Goal: Information Seeking & Learning: Learn about a topic

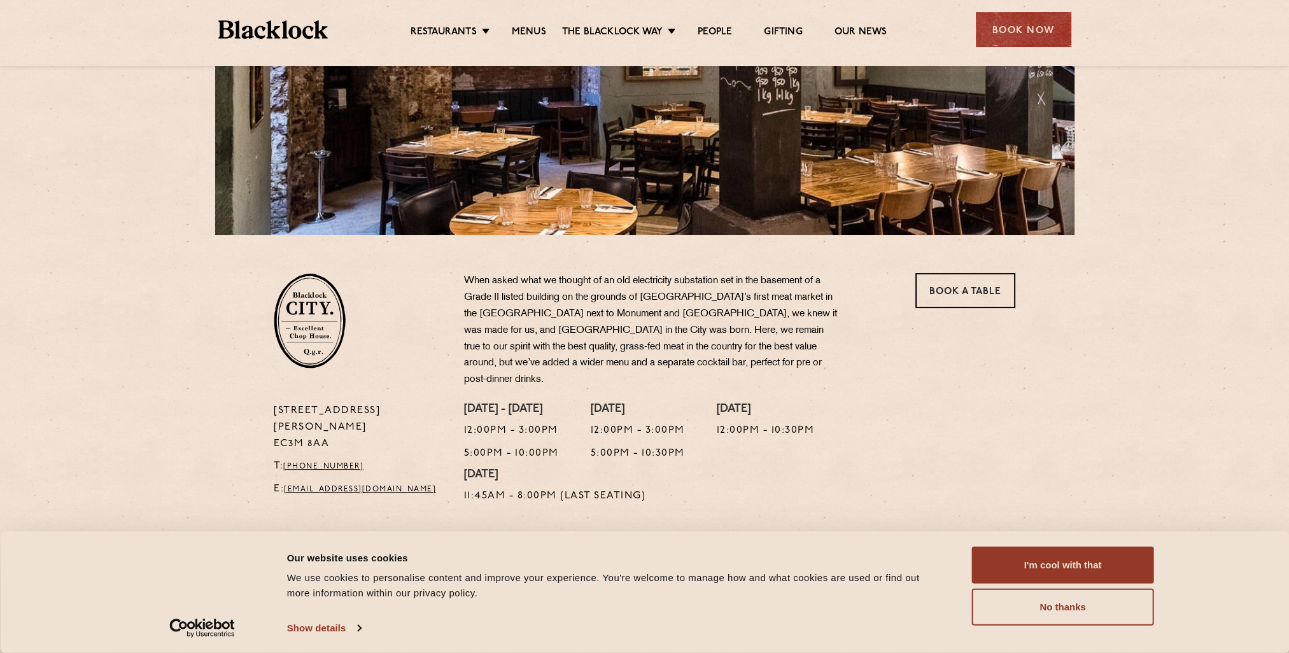
scroll to position [318, 0]
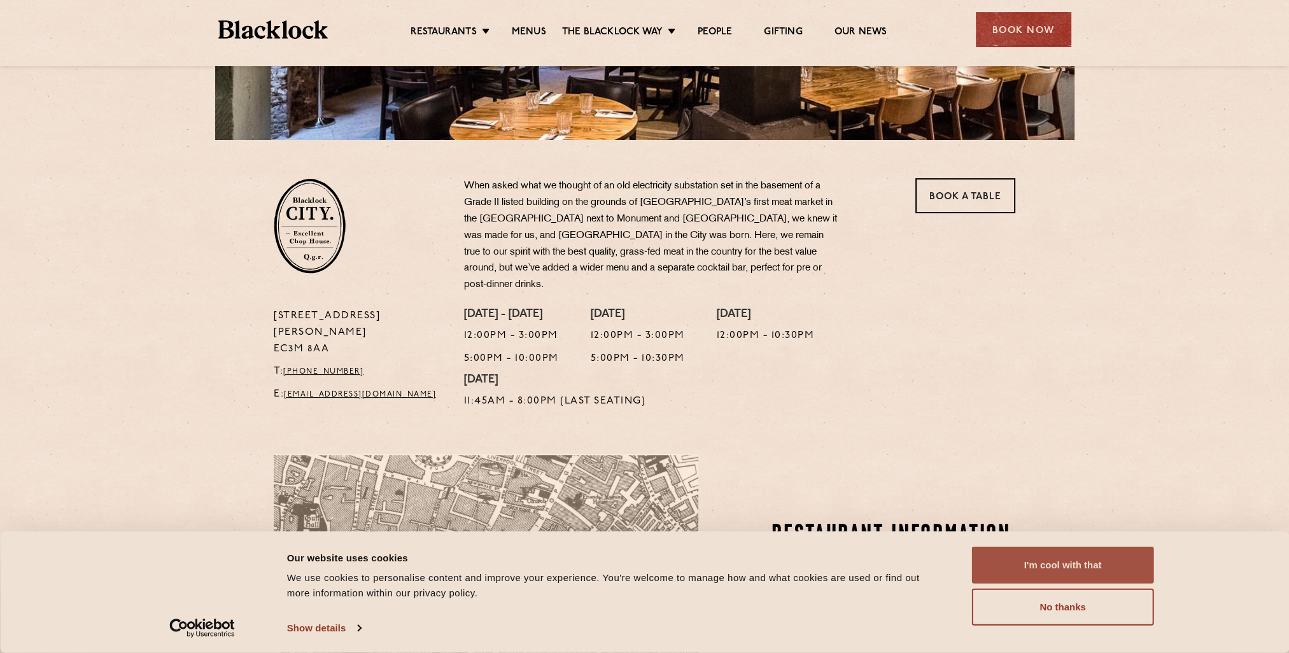
click at [1068, 568] on button "I'm cool with that" at bounding box center [1063, 565] width 182 height 37
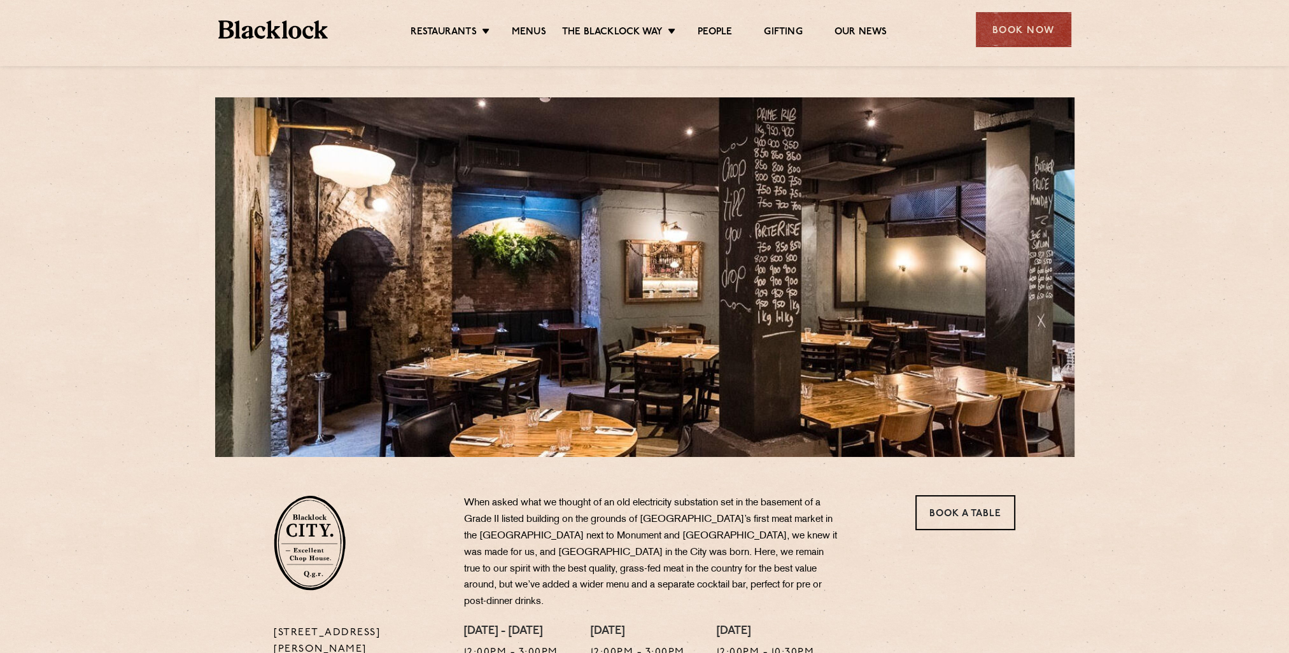
scroll to position [0, 0]
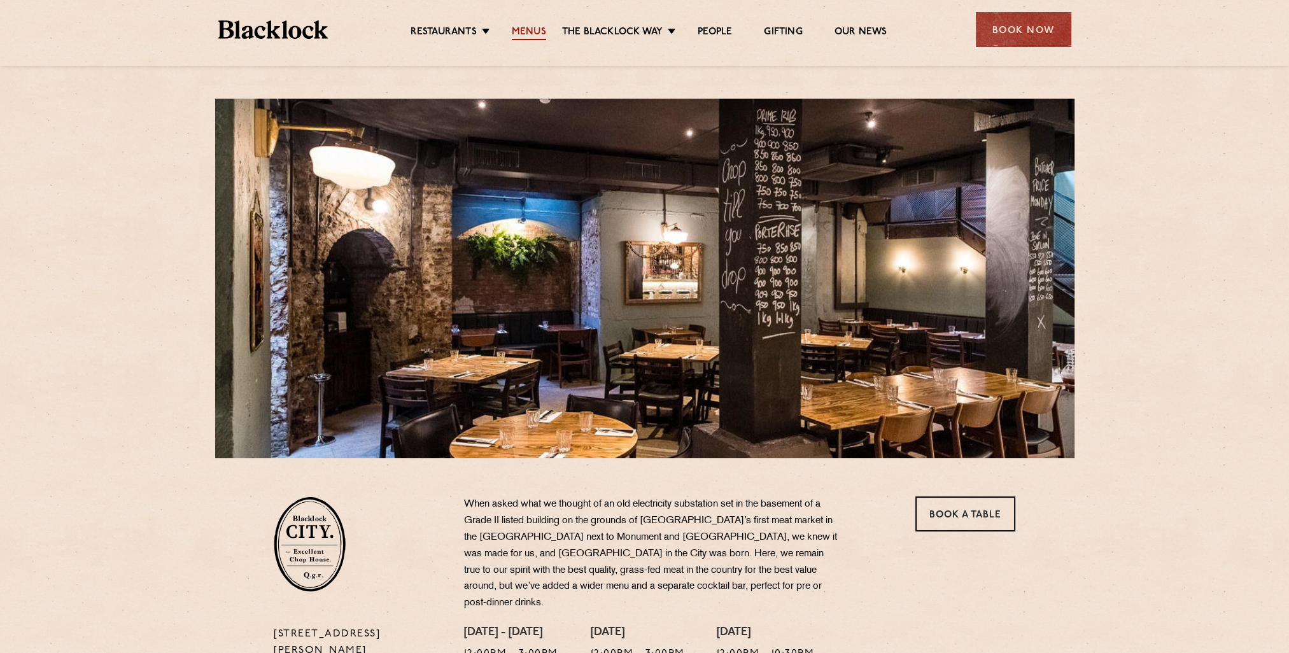
click at [527, 28] on link "Menus" at bounding box center [529, 33] width 34 height 14
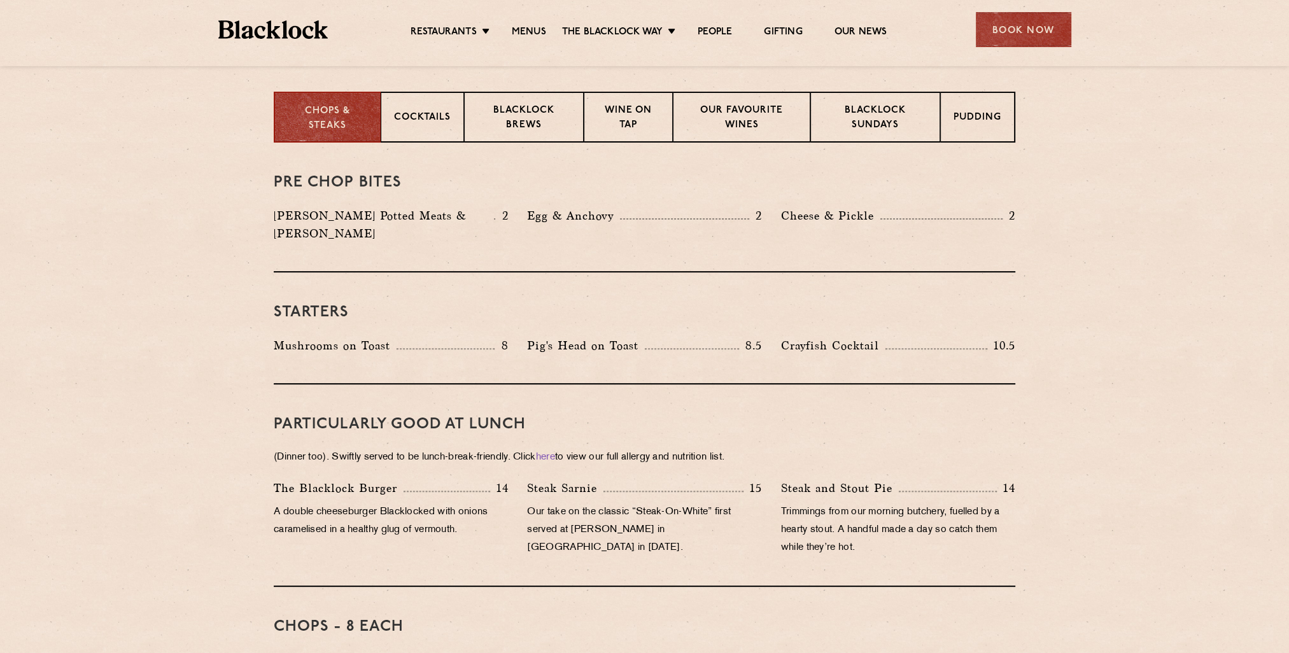
scroll to position [509, 0]
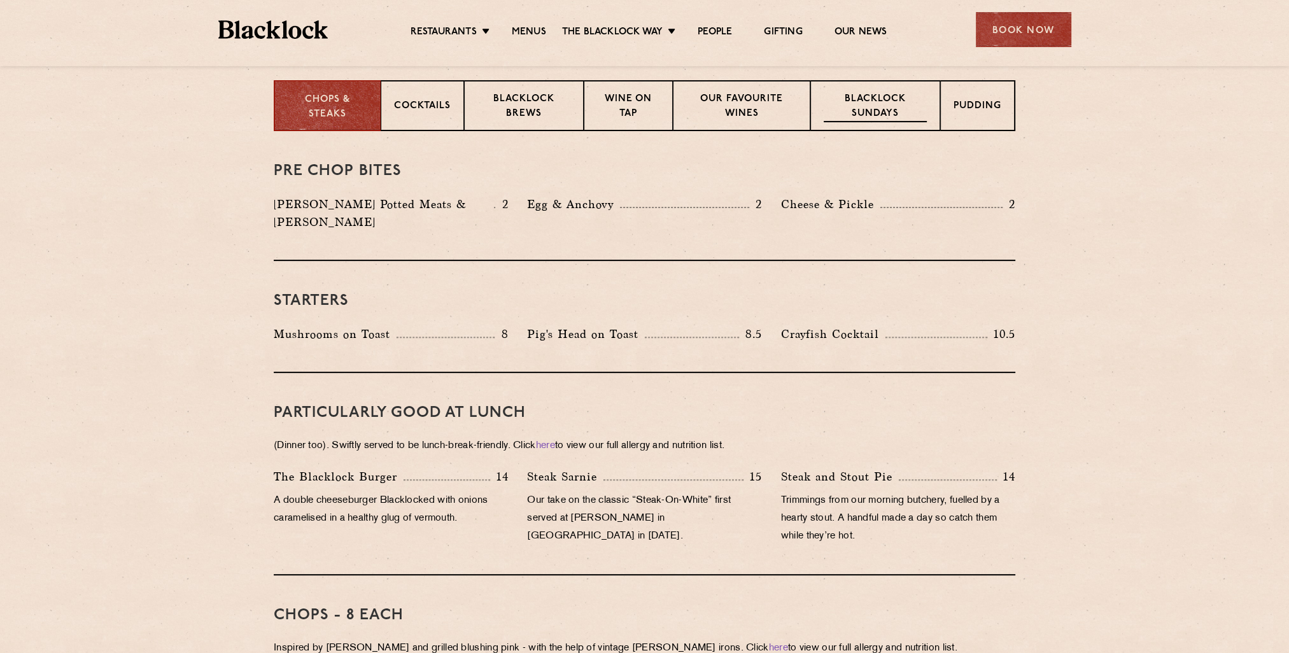
click at [884, 119] on p "Blacklock Sundays" at bounding box center [874, 107] width 103 height 30
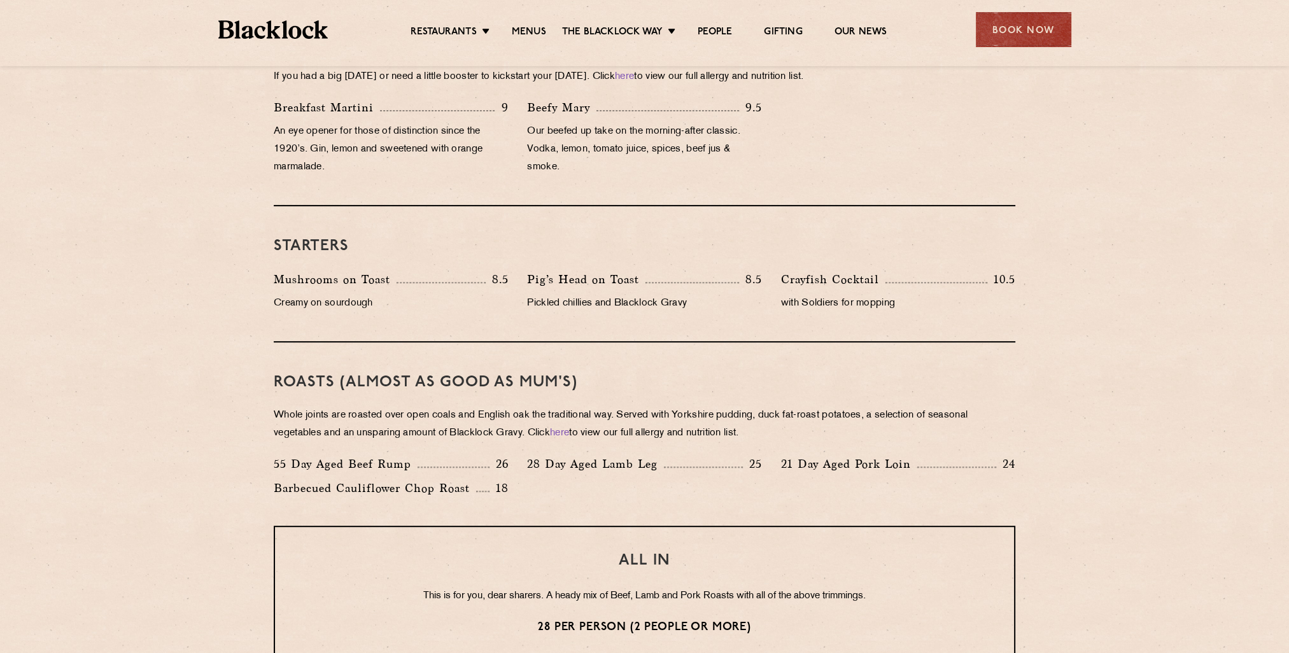
scroll to position [127, 0]
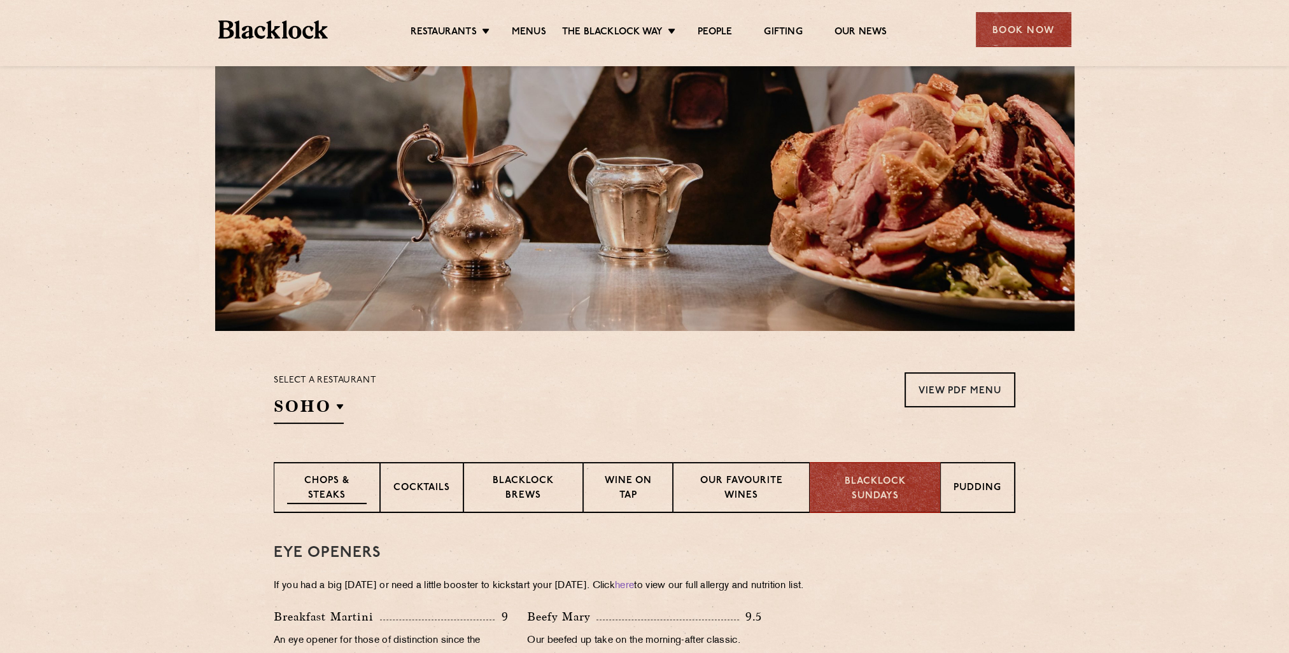
click at [319, 477] on p "Chops & Steaks" at bounding box center [327, 489] width 80 height 30
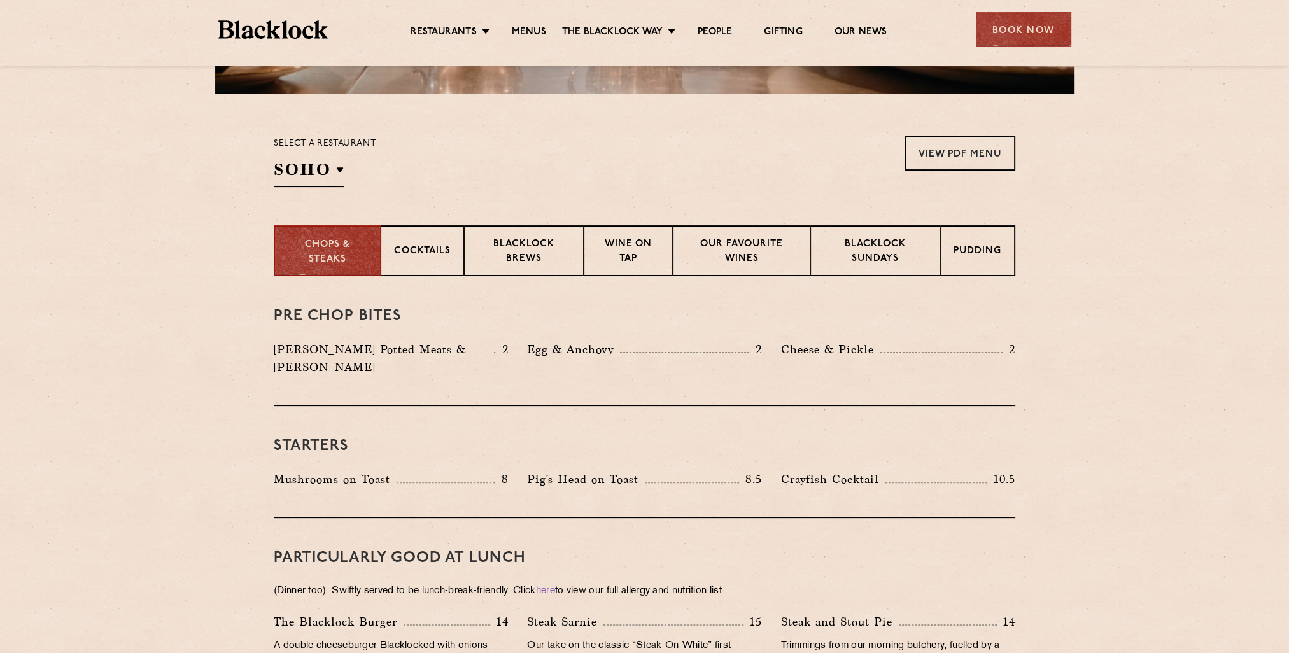
scroll to position [382, 0]
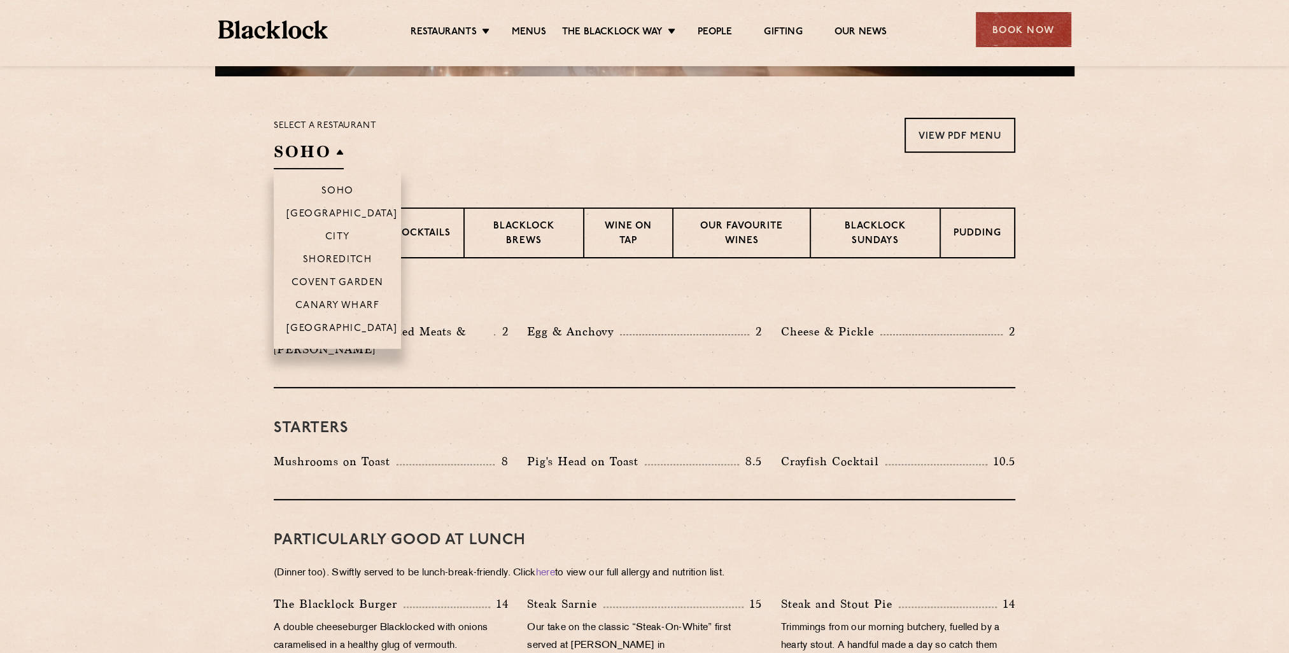
click at [323, 172] on li "Soho" at bounding box center [337, 185] width 127 height 32
click at [343, 228] on li "City" at bounding box center [337, 236] width 127 height 23
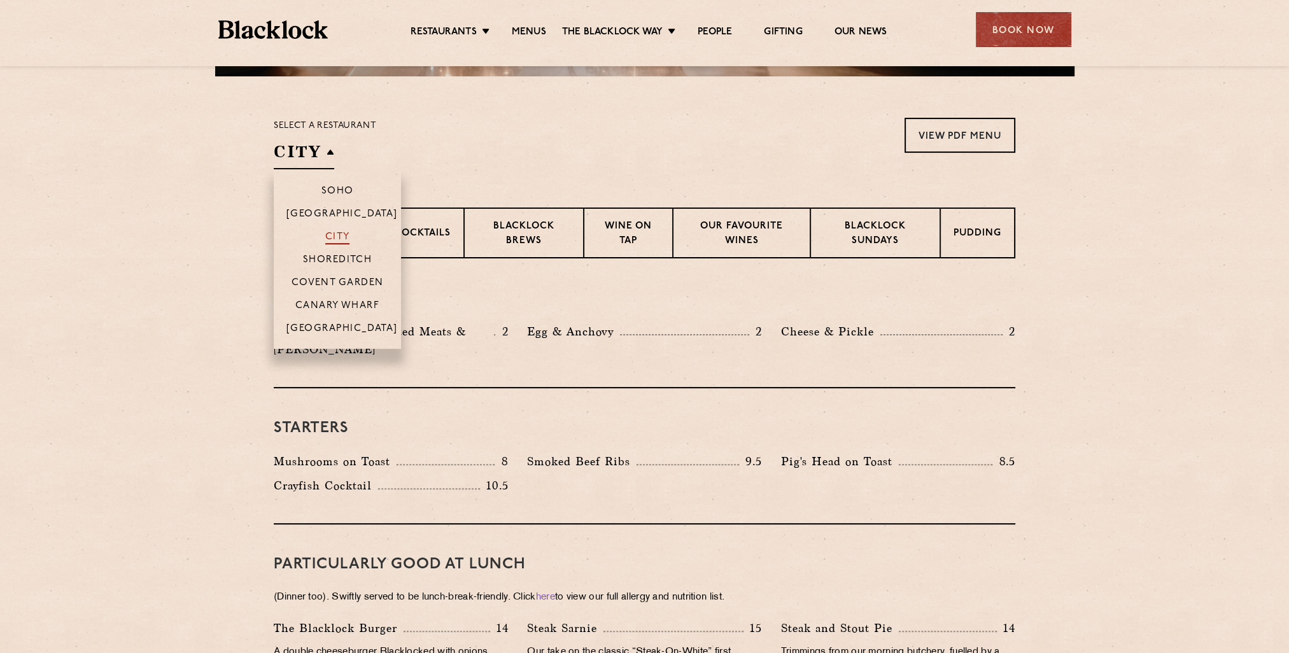
click at [336, 233] on p "City" at bounding box center [337, 238] width 25 height 13
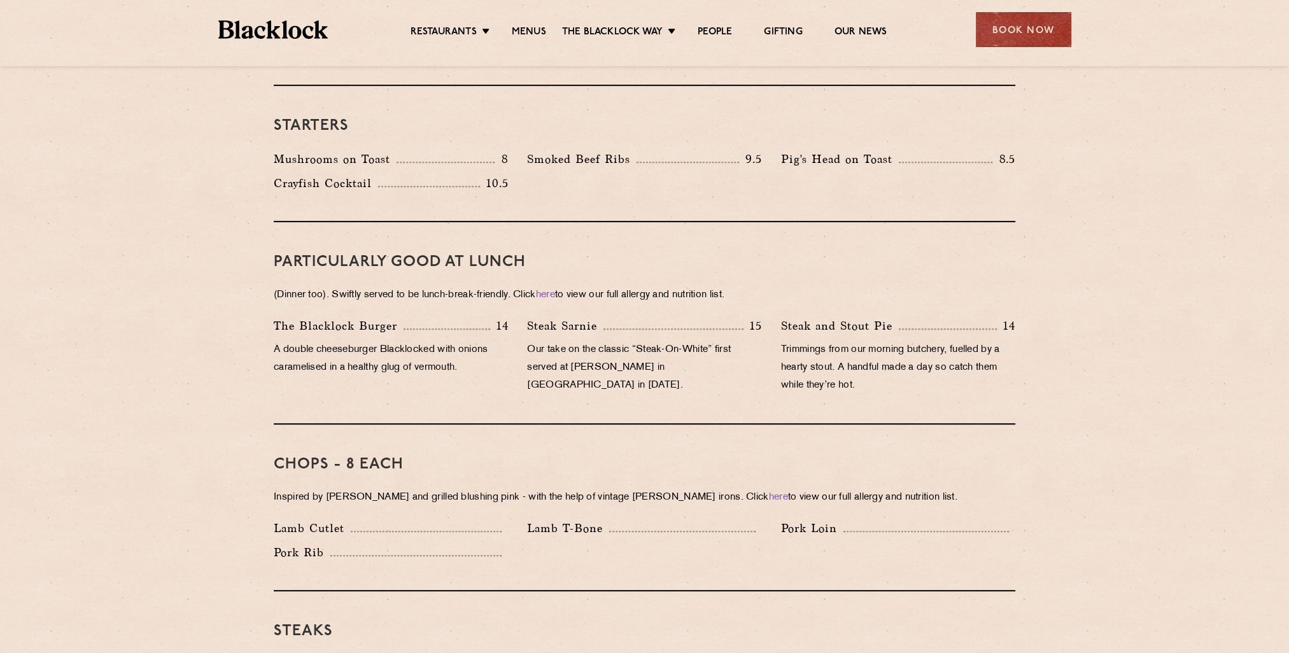
scroll to position [700, 0]
